Goal: Information Seeking & Learning: Understand process/instructions

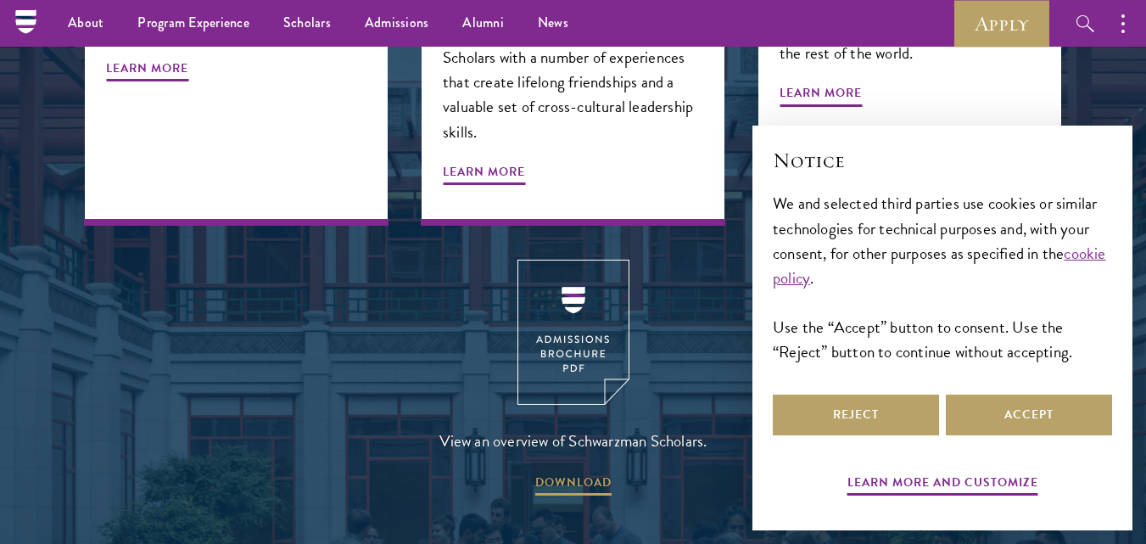
scroll to position [2160, 0]
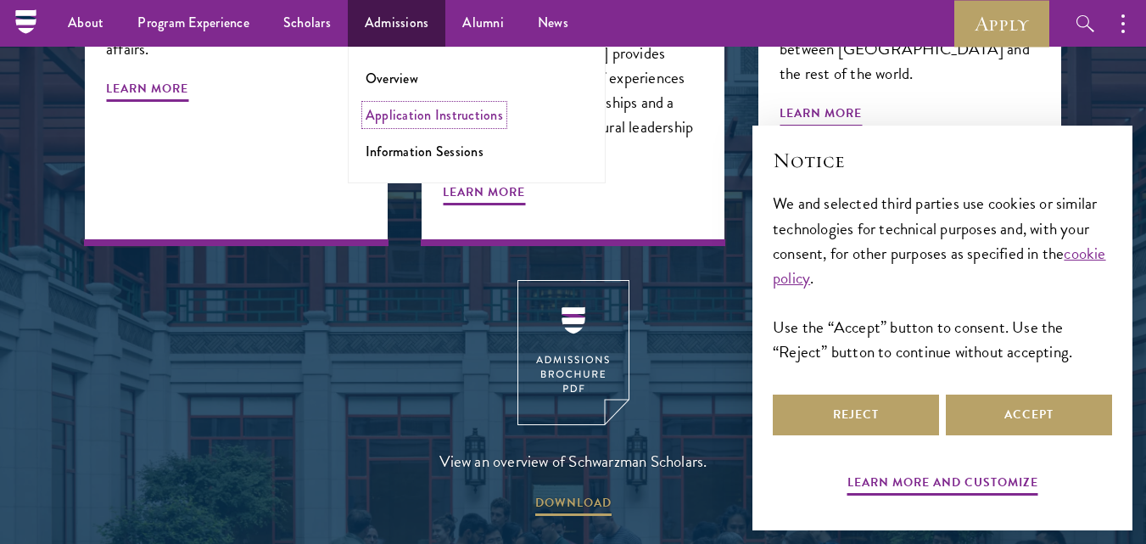
click at [427, 116] on link "Application Instructions" at bounding box center [434, 115] width 137 height 20
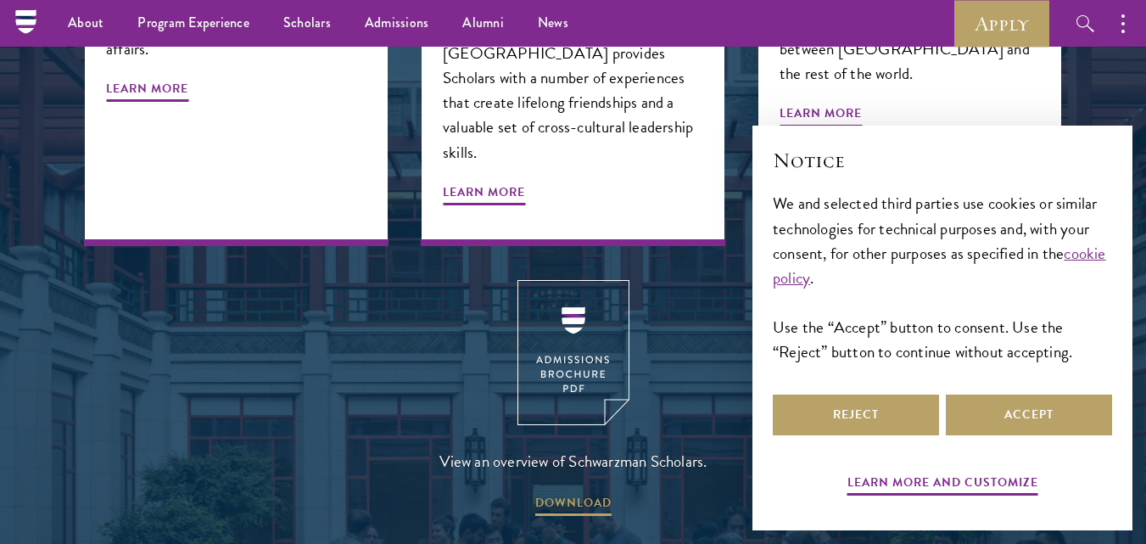
scroll to position [2158, 0]
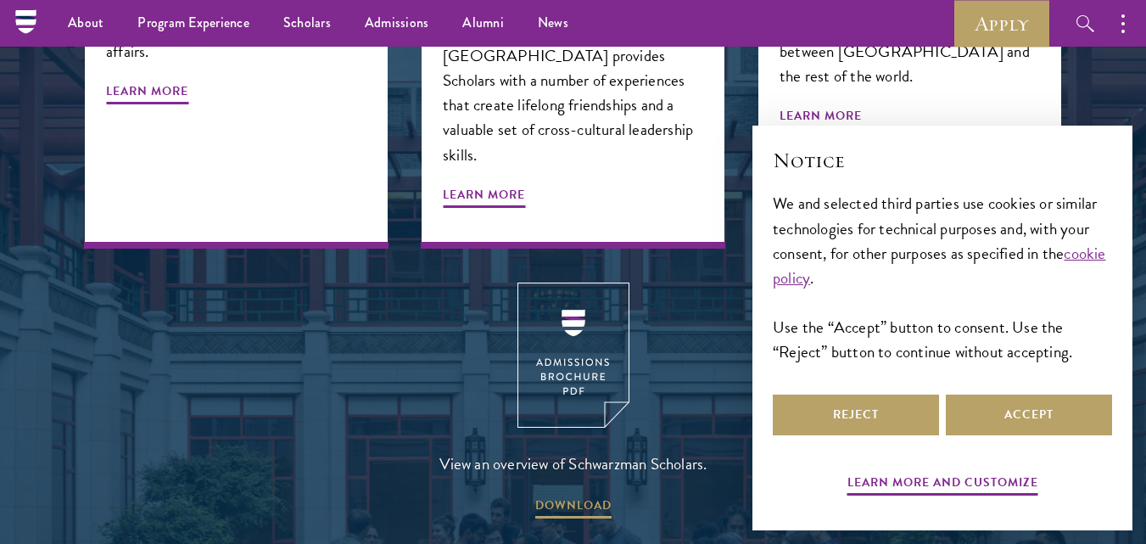
click at [0, 0] on li "Overview" at bounding box center [0, 0] width 0 height 0
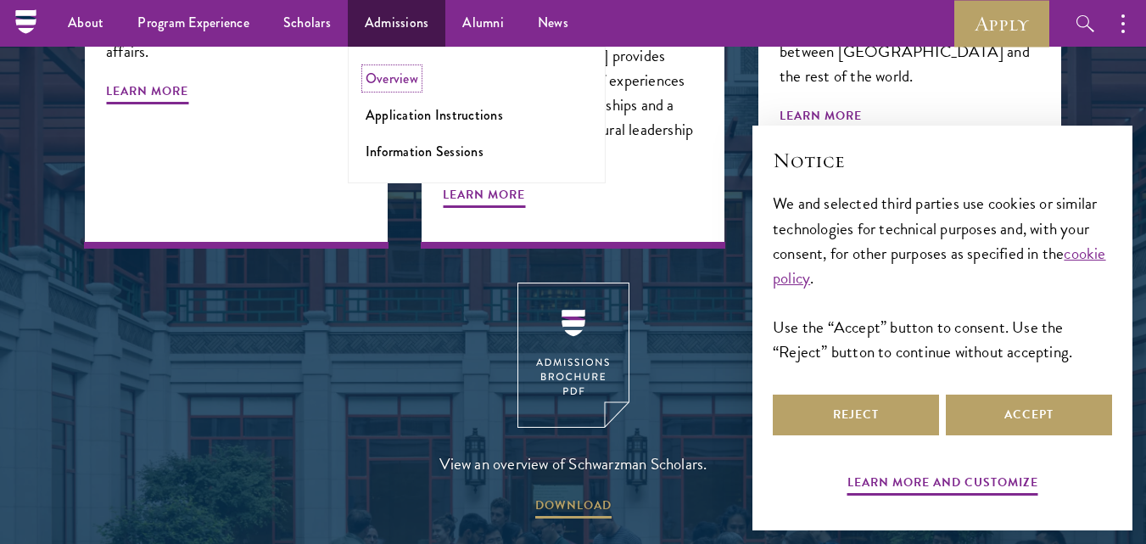
click at [401, 81] on link "Overview" at bounding box center [392, 79] width 53 height 20
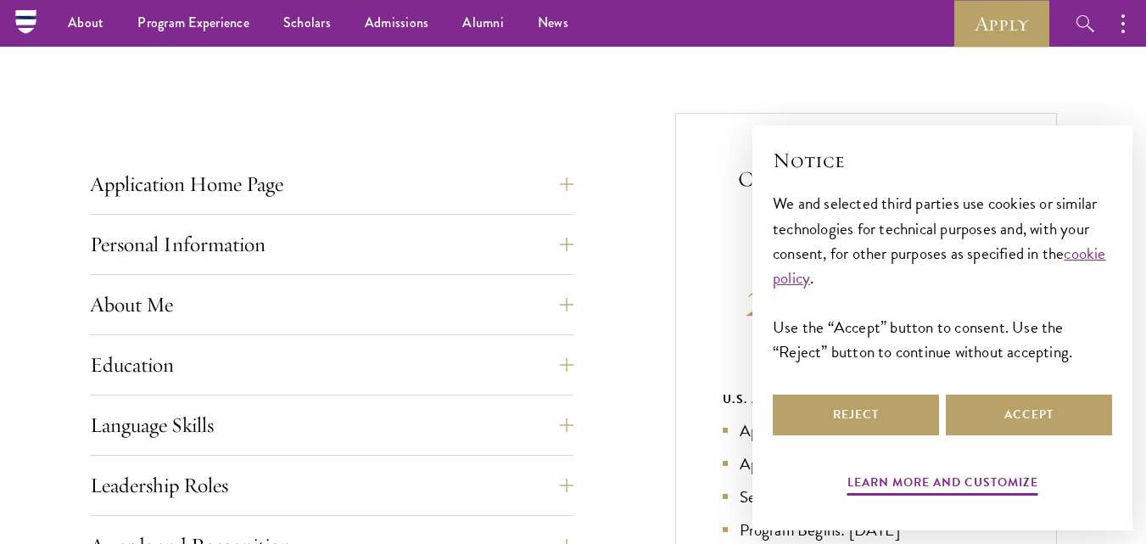
scroll to position [573, 0]
click at [289, 243] on button "Personal Information" at bounding box center [331, 245] width 483 height 41
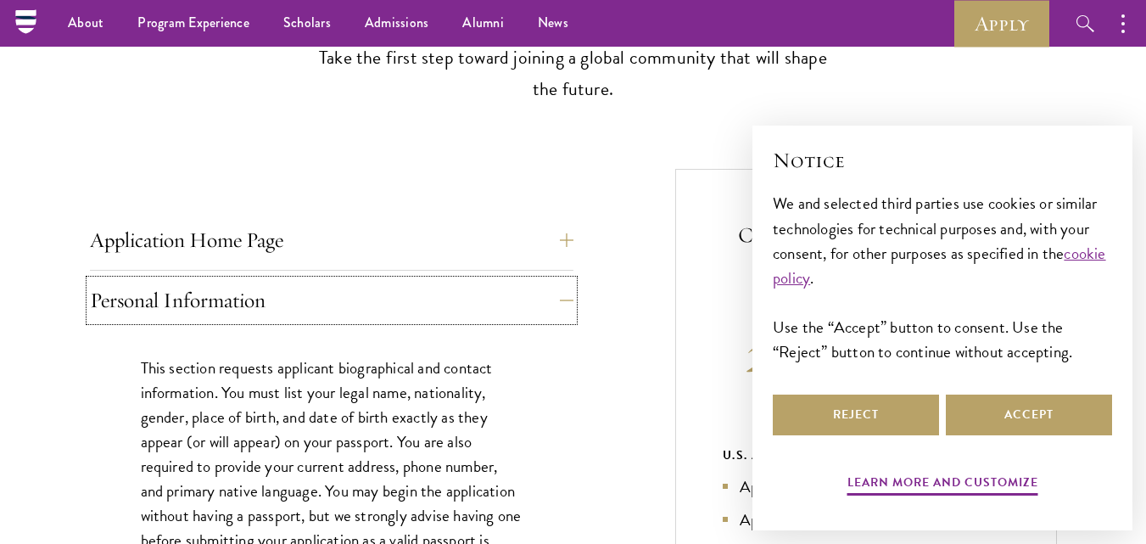
scroll to position [515, 0]
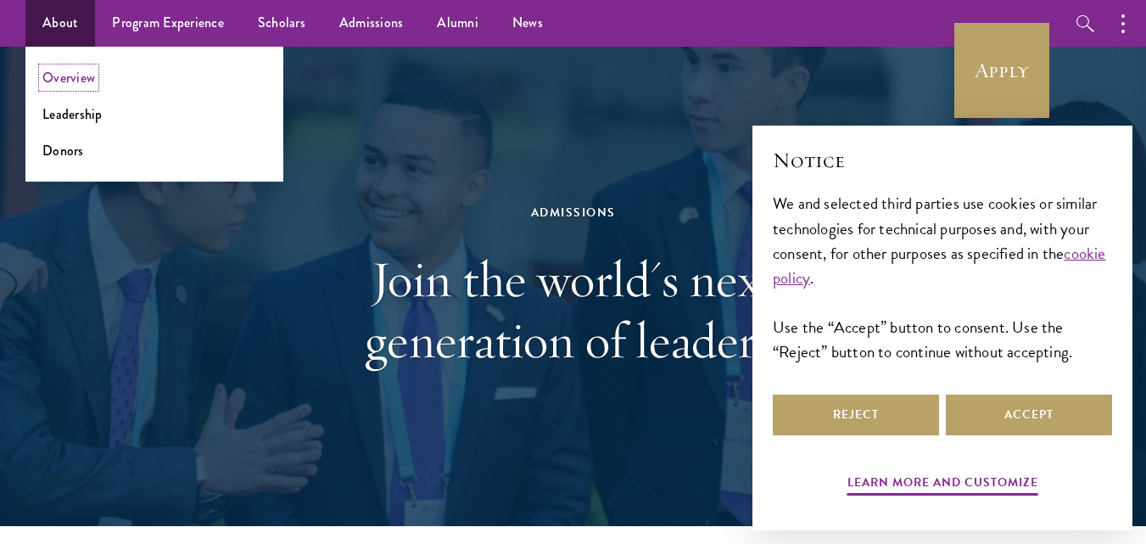
click at [85, 81] on link "Overview" at bounding box center [68, 78] width 53 height 20
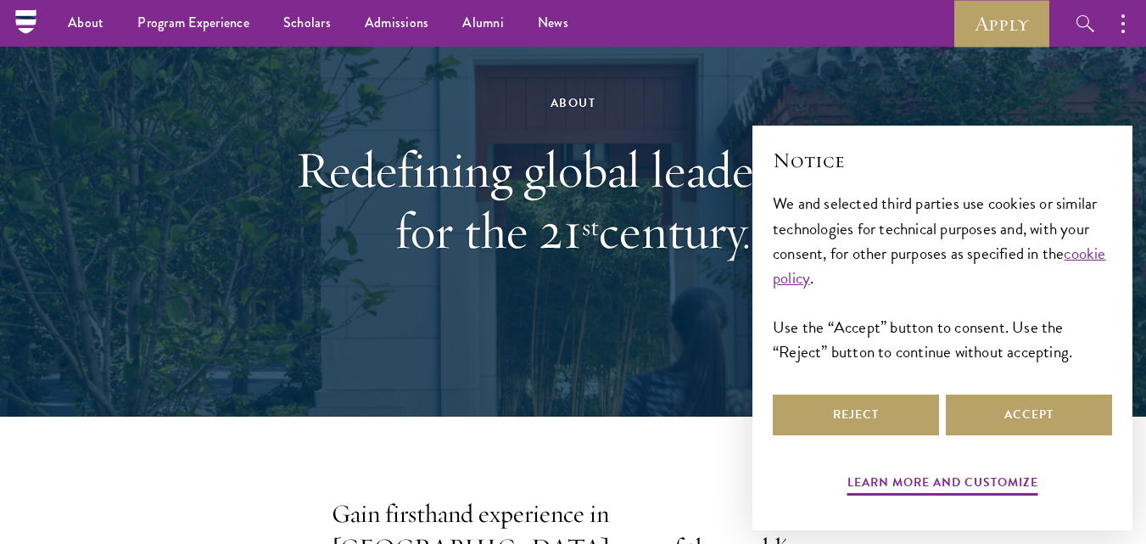
scroll to position [36, 0]
